Goal: Task Accomplishment & Management: Manage account settings

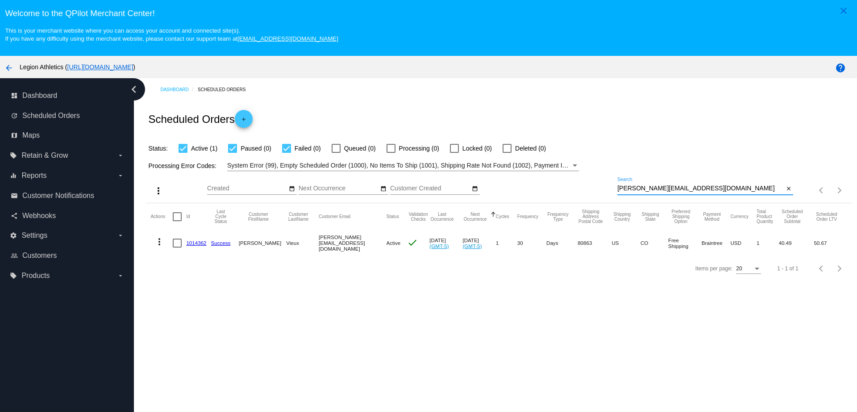
click at [593, 191] on div "more_vert Sep Jan Feb Mar Apr 1" at bounding box center [499, 187] width 706 height 32
type input "jrobill81@gmail.com"
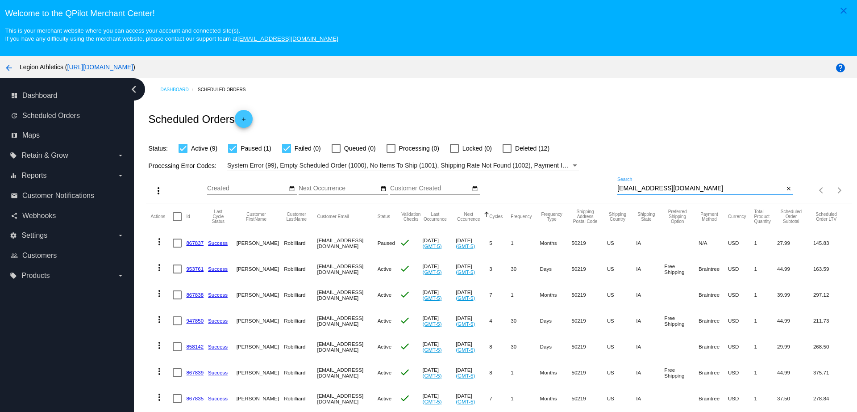
click at [234, 152] on div at bounding box center [232, 148] width 9 height 9
click at [233, 153] on input "Paused (1)" at bounding box center [232, 153] width 0 height 0
checkbox input "false"
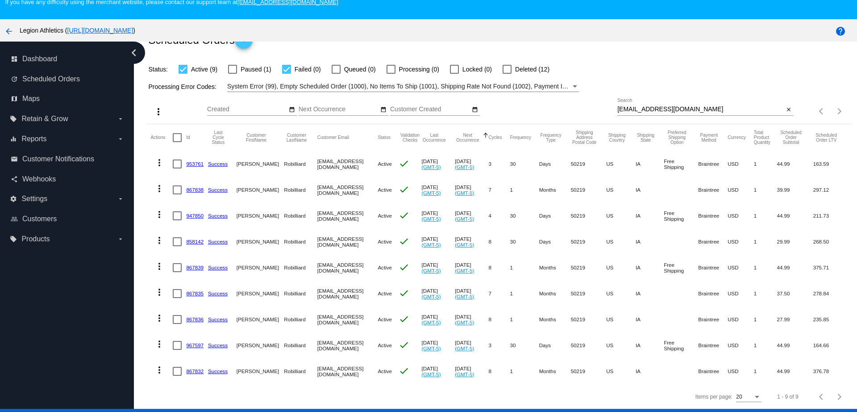
scroll to position [56, 0]
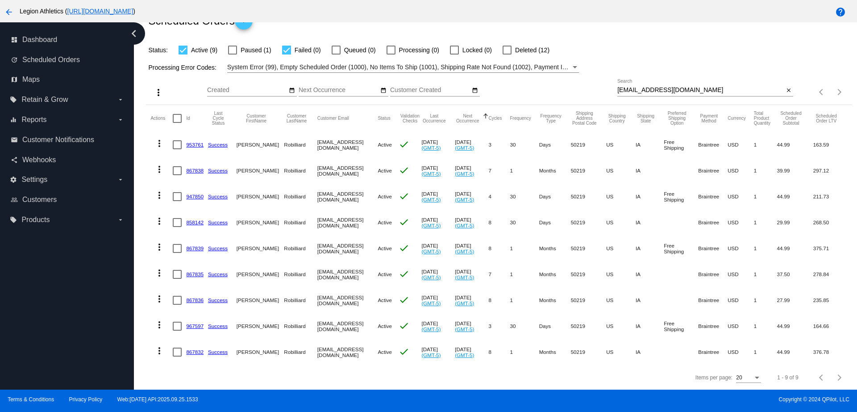
click at [194, 139] on mat-cell "953761" at bounding box center [197, 145] width 22 height 26
click at [193, 141] on link "953761" at bounding box center [194, 144] width 17 height 6
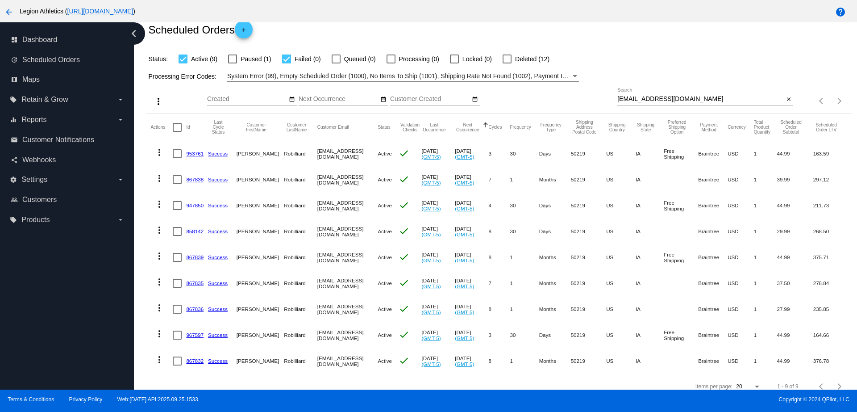
scroll to position [51, 0]
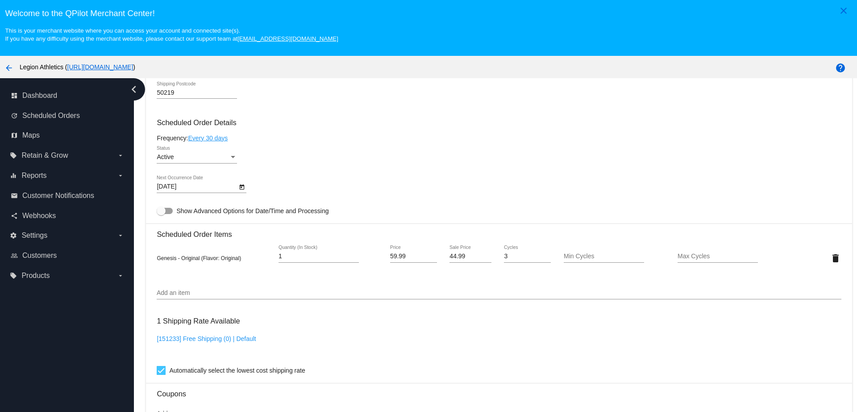
scroll to position [502, 0]
